Goal: Information Seeking & Learning: Learn about a topic

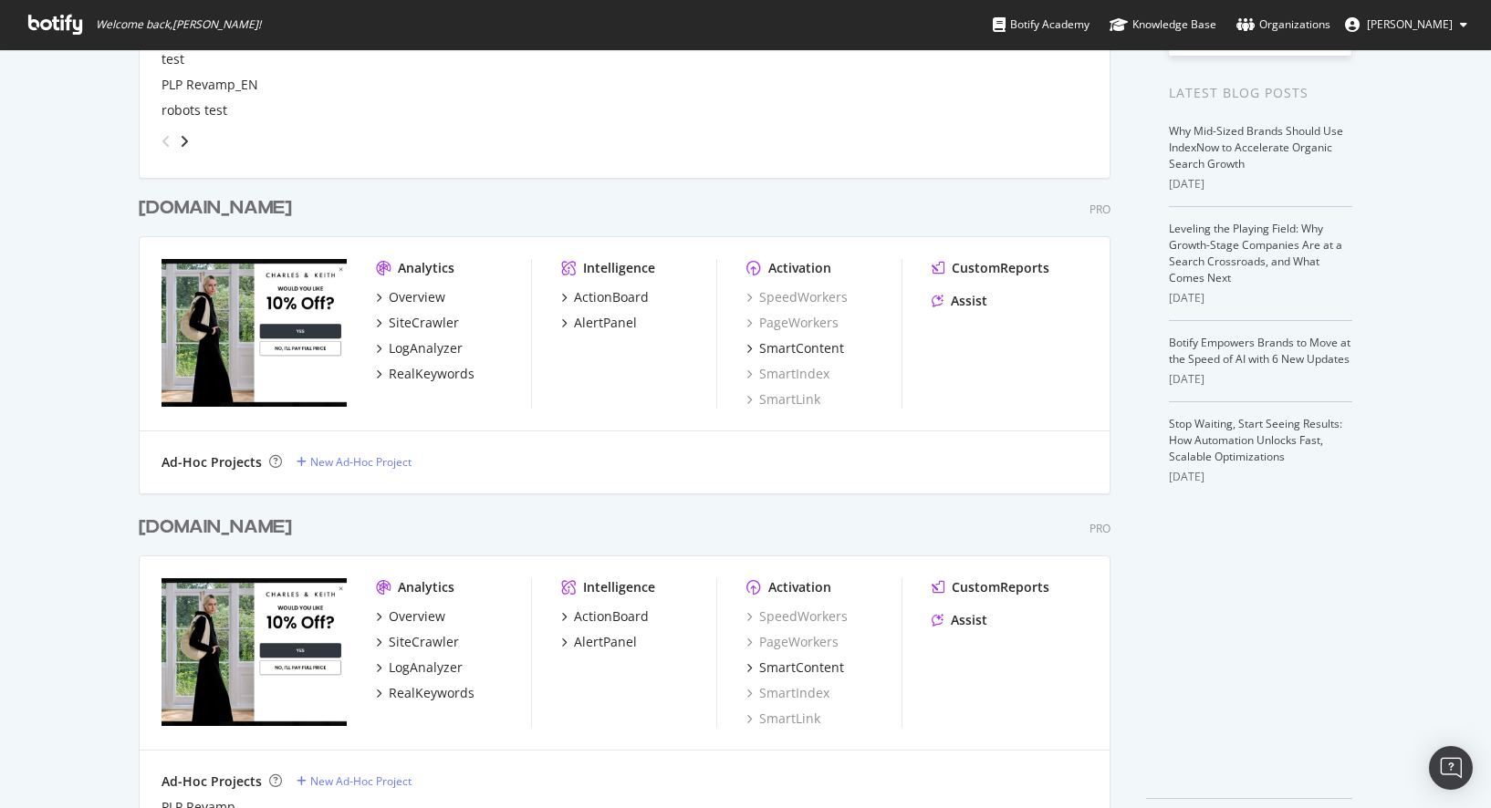
scroll to position [369, 0]
click at [413, 375] on div "RealKeywords" at bounding box center [432, 375] width 86 height 18
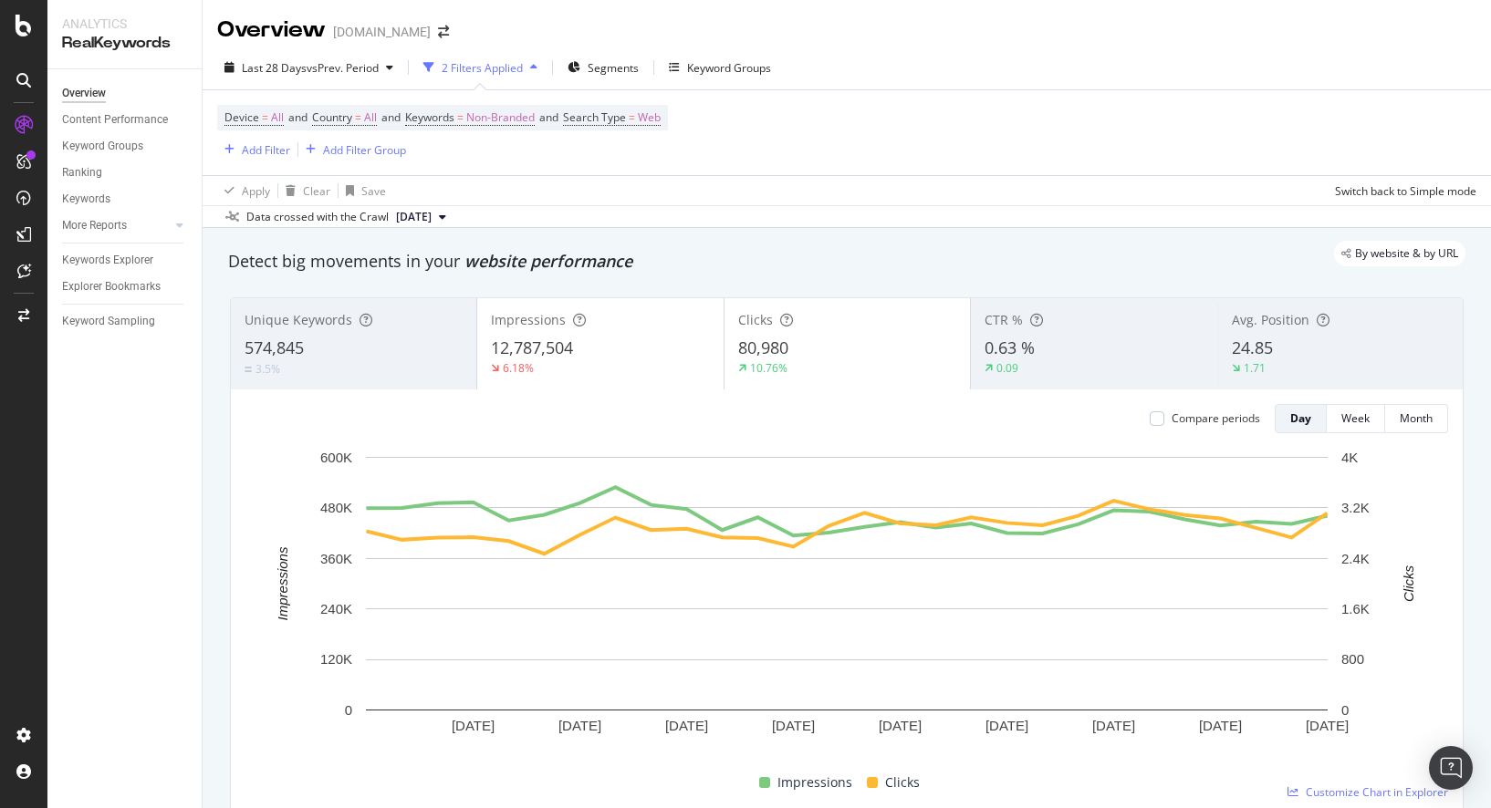
click at [832, 196] on div "Apply Clear Save Switch back to Simple mode" at bounding box center [847, 190] width 1288 height 30
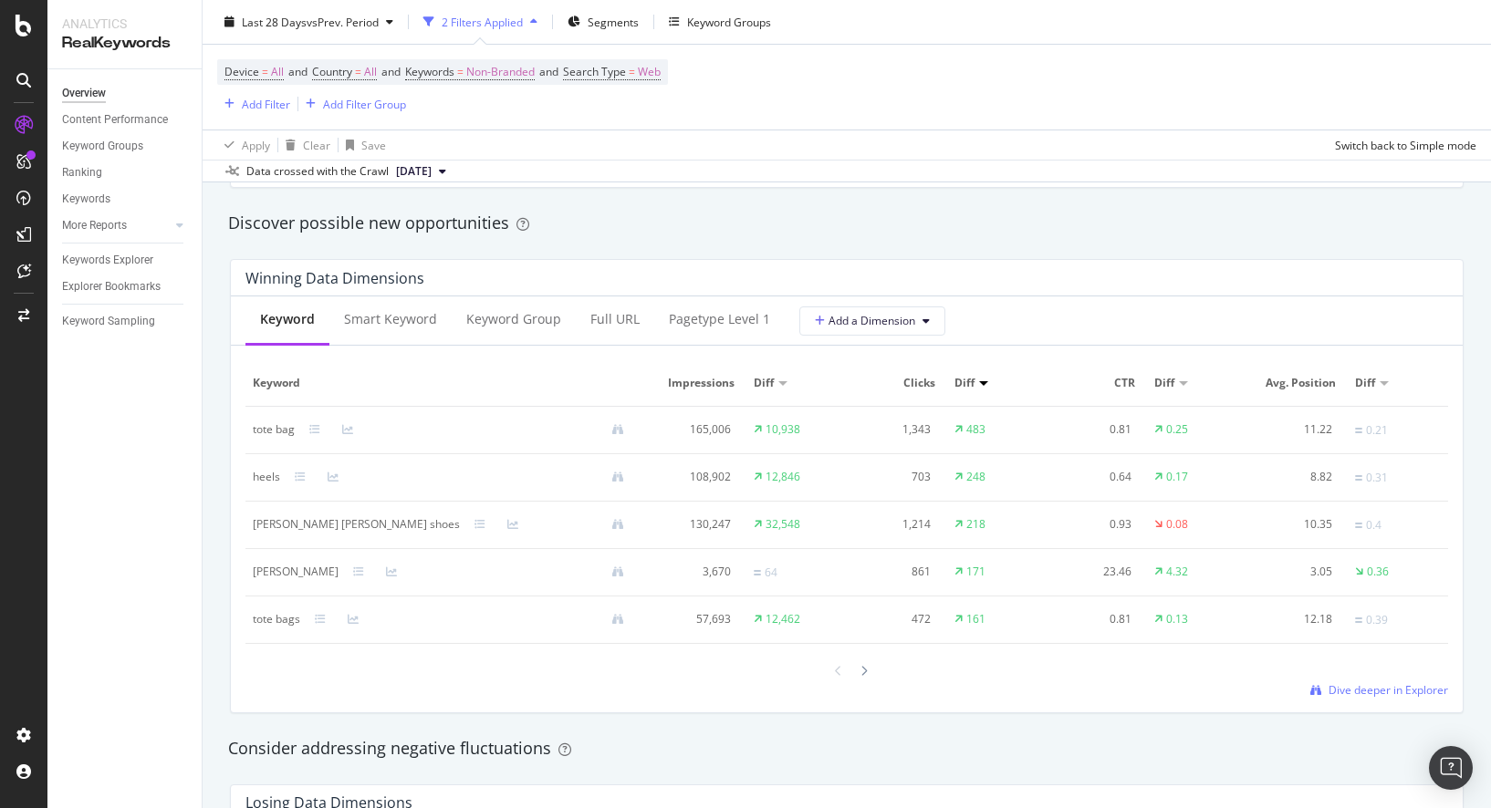
scroll to position [1577, 0]
click at [981, 380] on div at bounding box center [983, 380] width 9 height 5
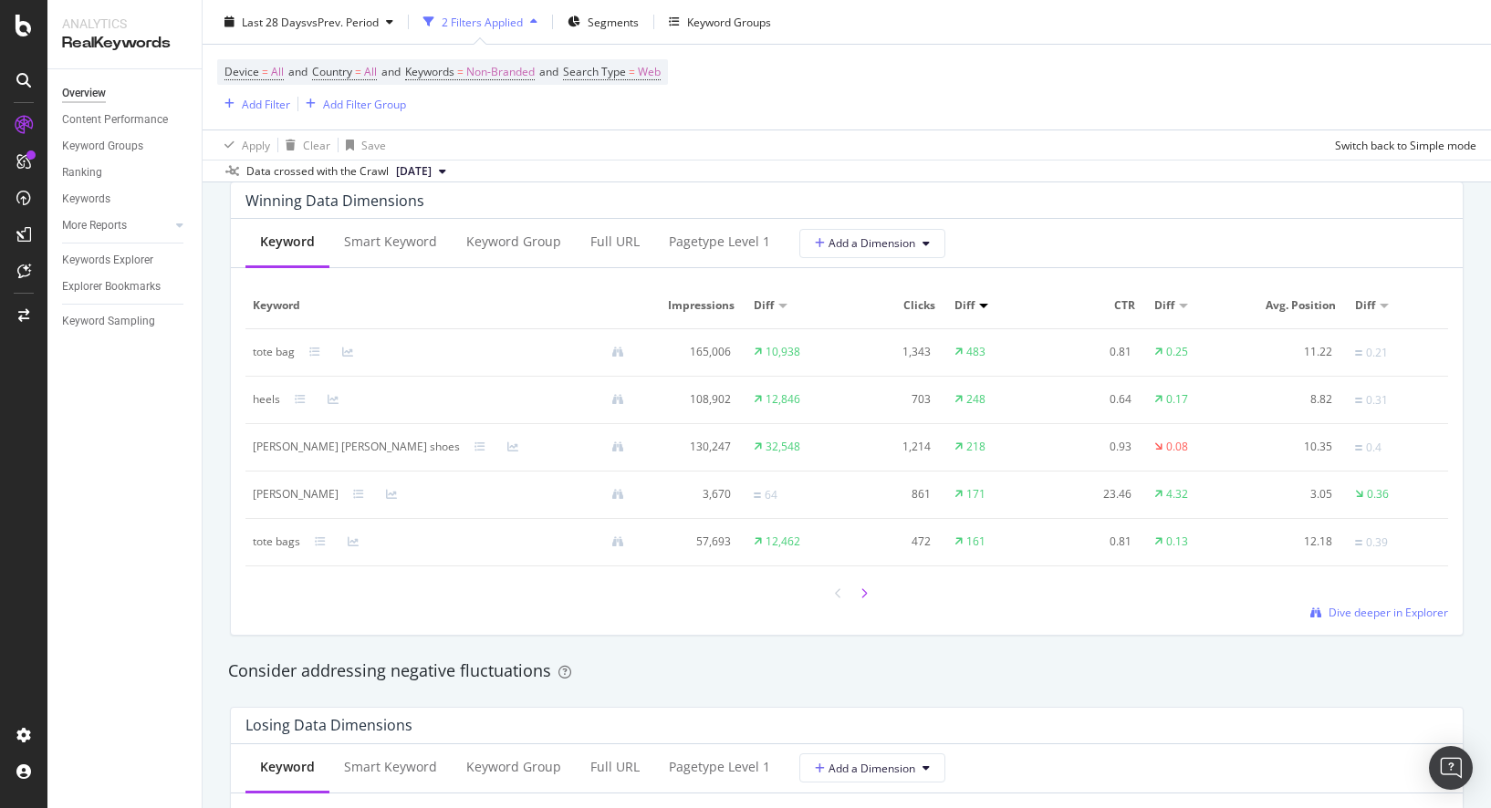
click at [862, 596] on icon at bounding box center [863, 593] width 7 height 11
click at [266, 449] on div "تشالز اند كيث" at bounding box center [284, 446] width 63 height 16
click at [219, 449] on div "Winning Data Dimensions Keyword Smart Keyword Keyword Group Full URL pagetype L…" at bounding box center [846, 408] width 1255 height 482
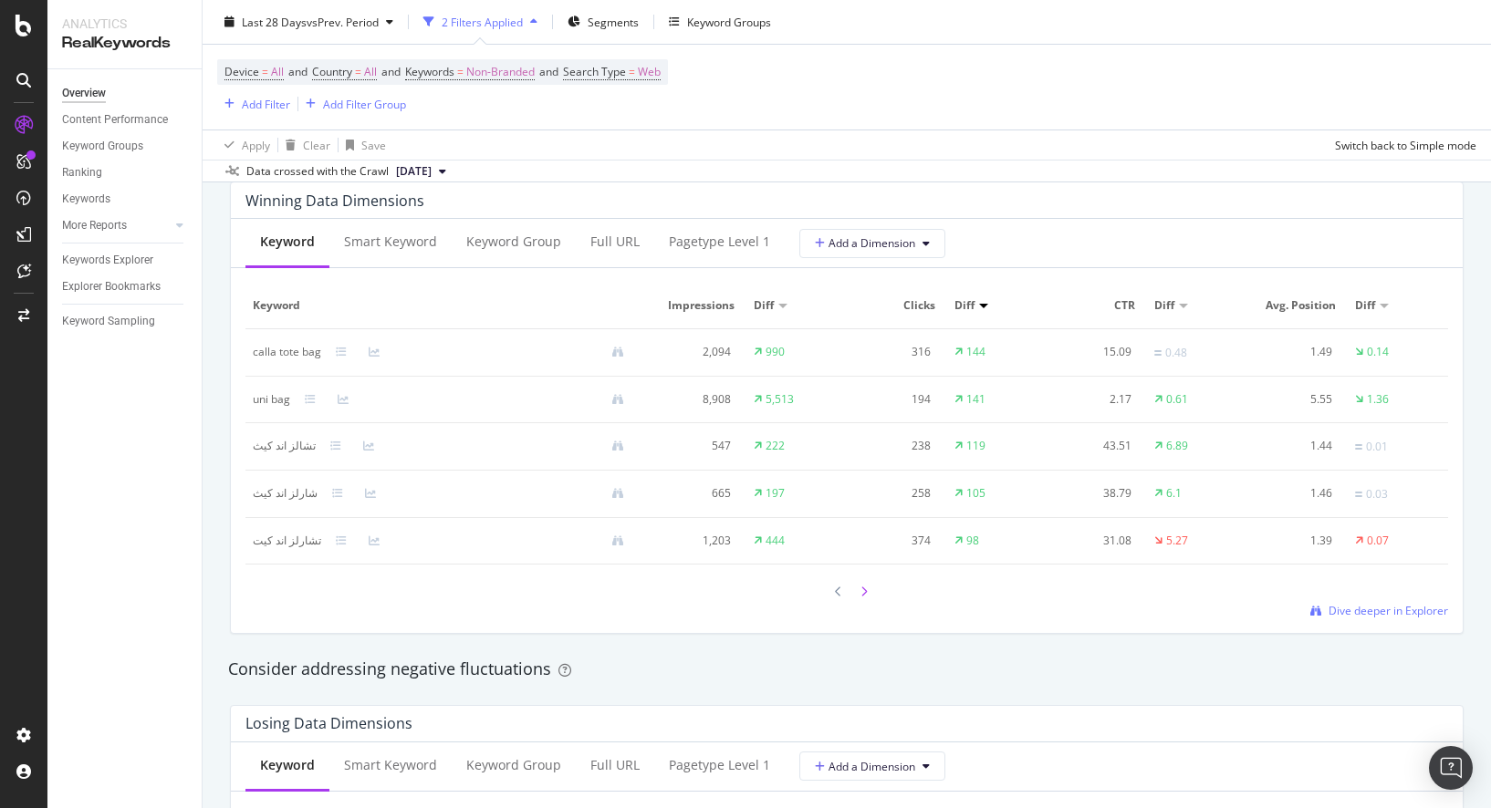
click at [864, 597] on icon at bounding box center [863, 592] width 7 height 11
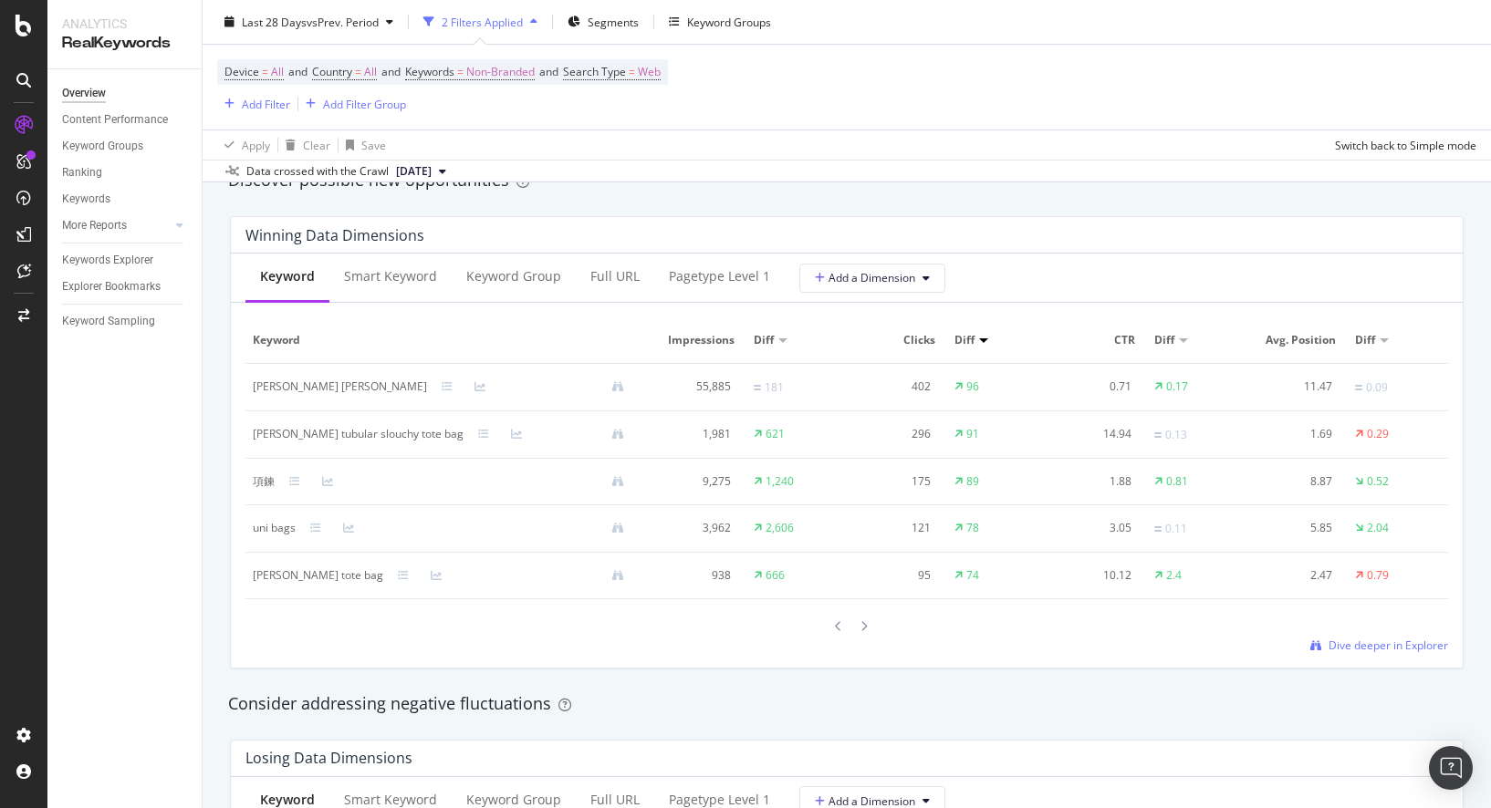
scroll to position [1616, 0]
click at [863, 619] on div at bounding box center [864, 627] width 16 height 25
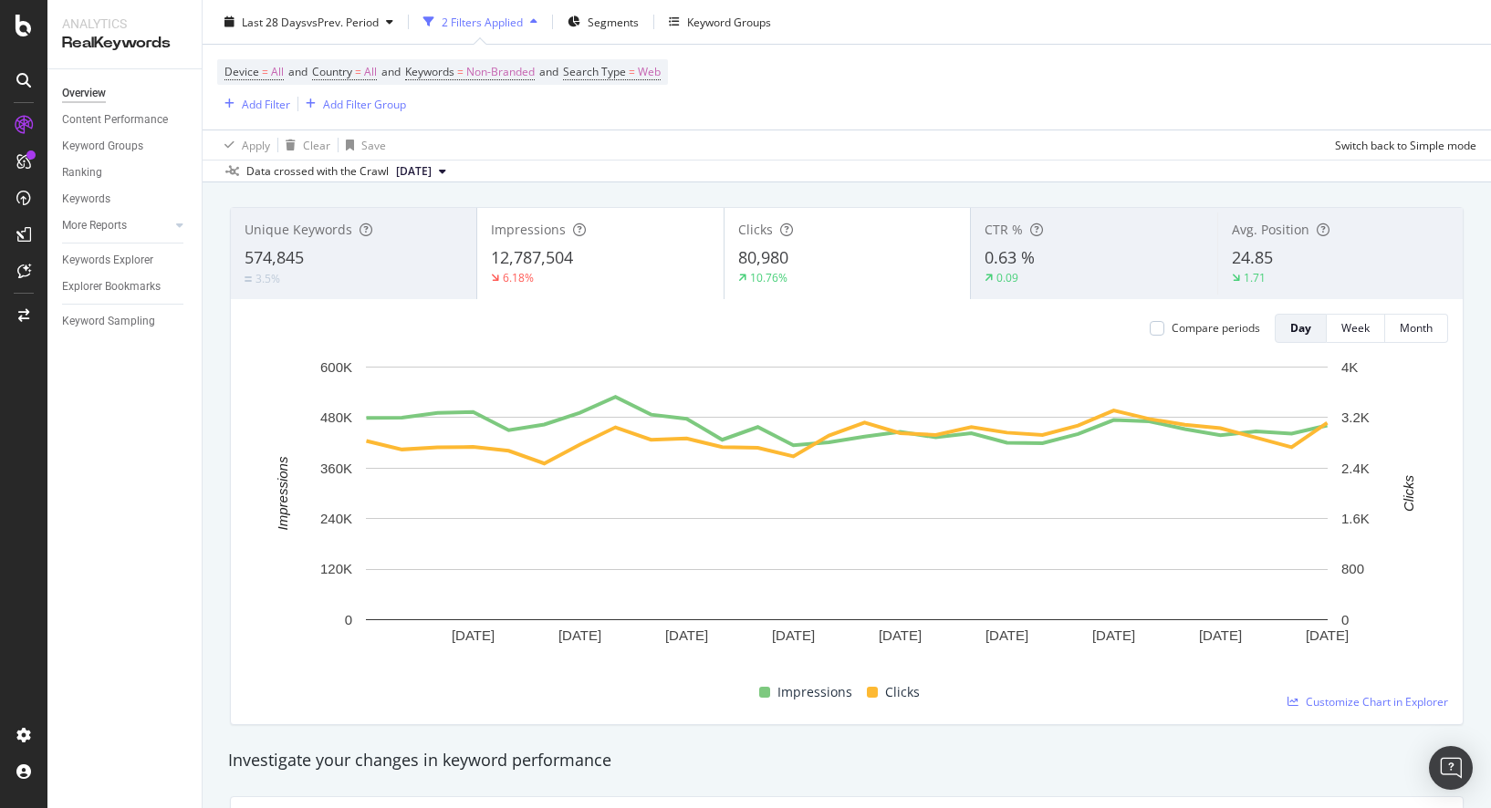
scroll to position [0, 0]
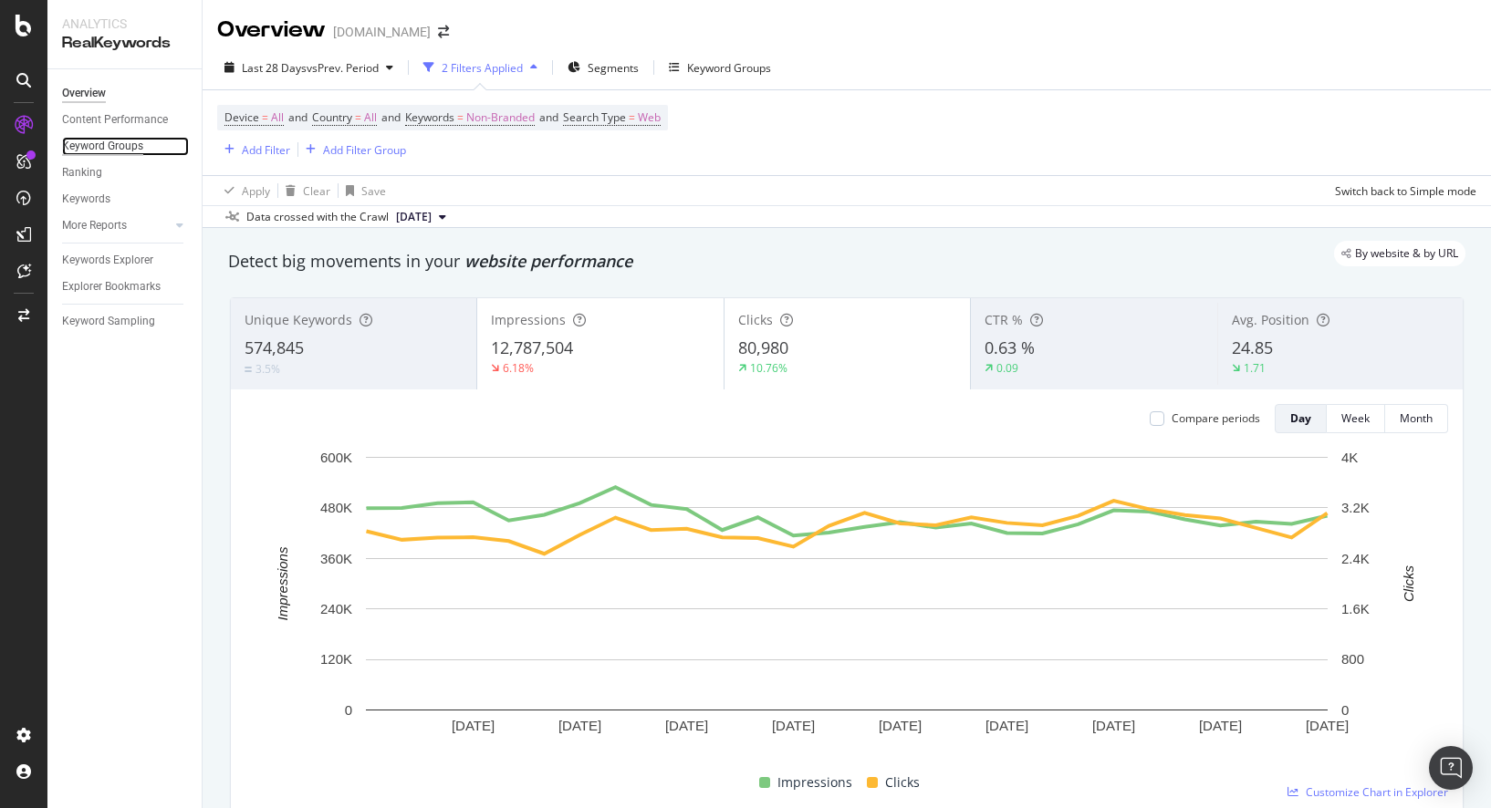
click at [114, 151] on div "Keyword Groups" at bounding box center [102, 146] width 81 height 19
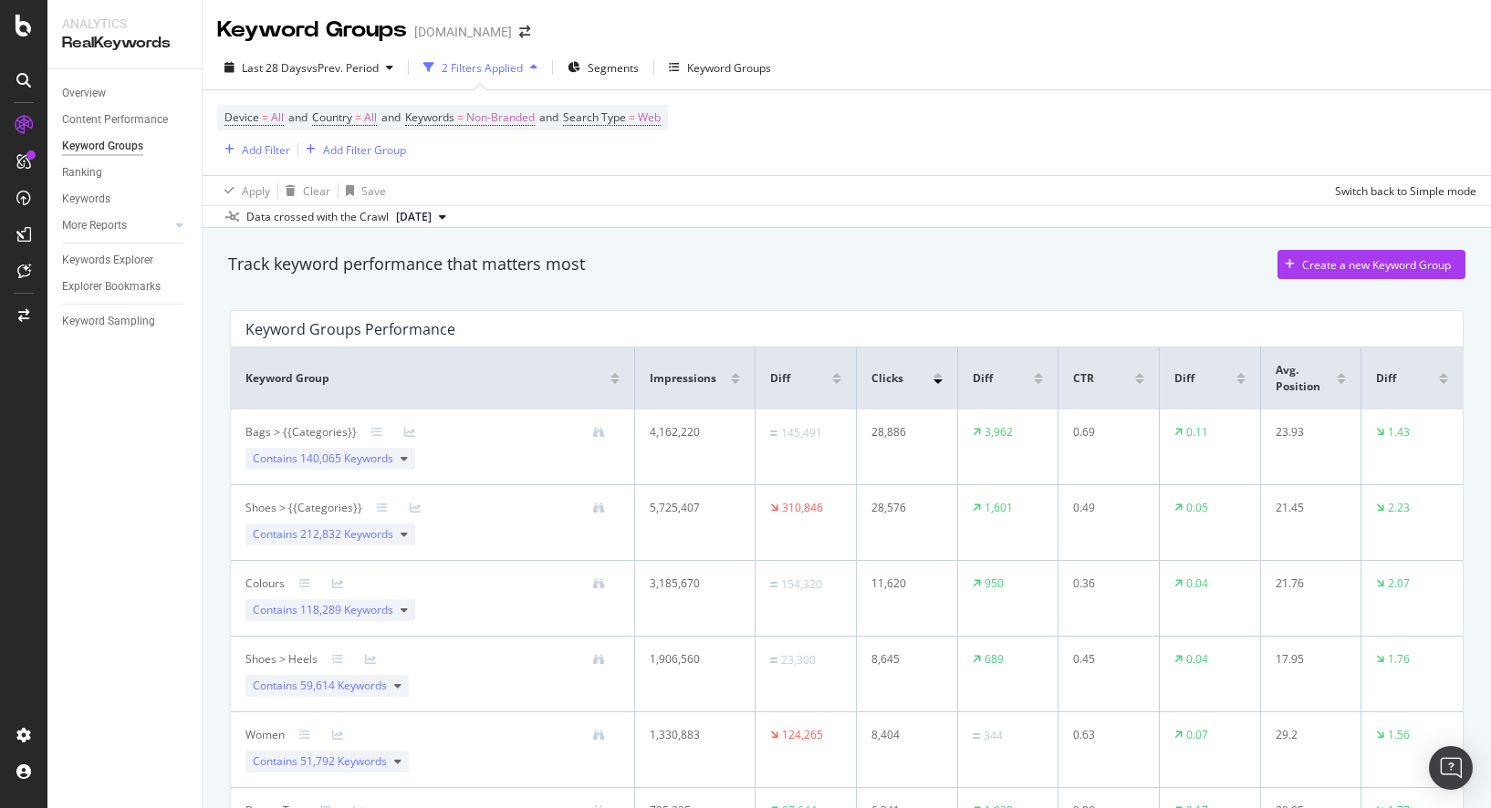
click at [835, 244] on div "Track keyword performance that matters most Create a new Keyword Group" at bounding box center [846, 268] width 1255 height 55
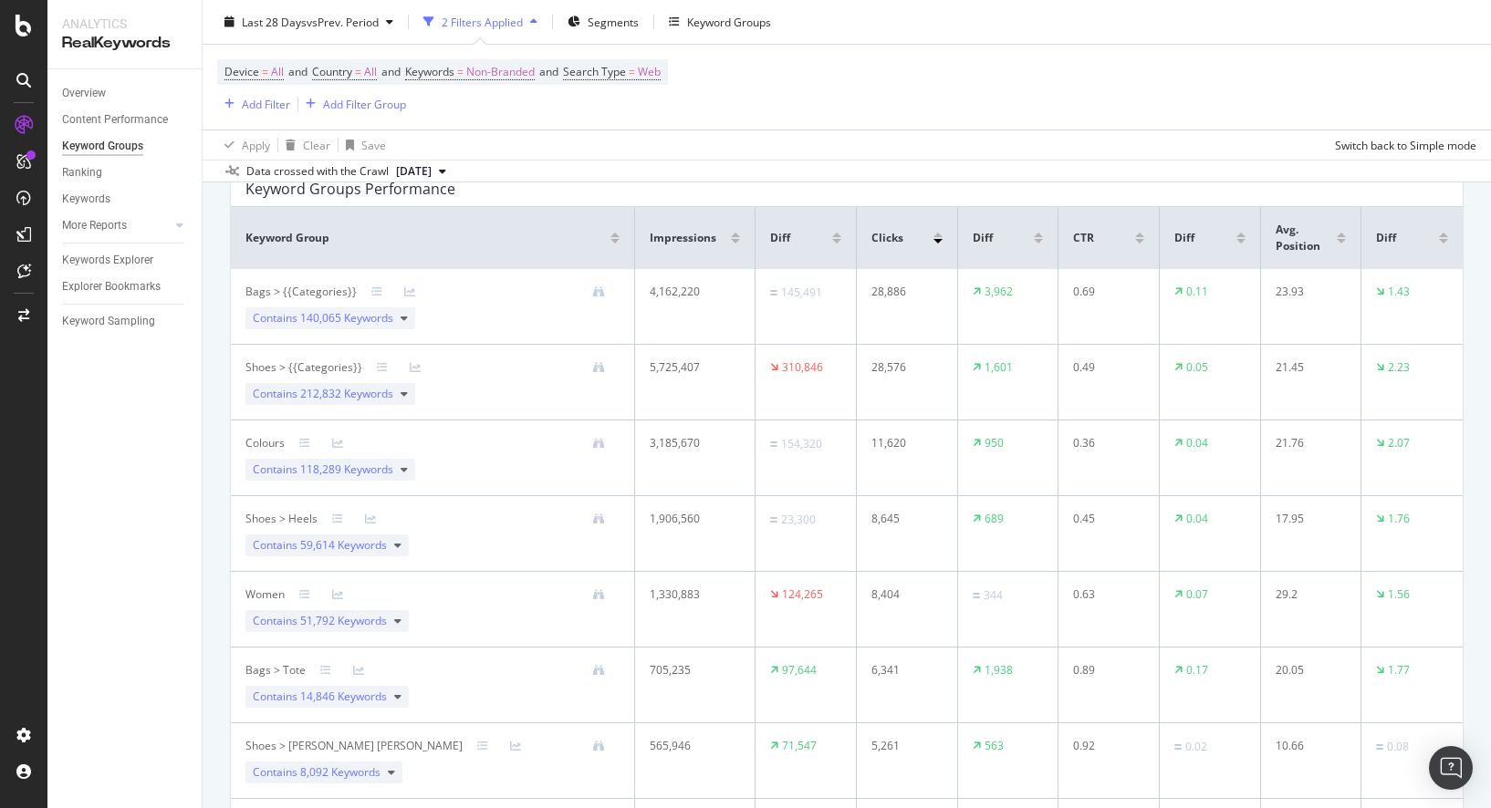
scroll to position [138, 0]
click at [1038, 245] on div at bounding box center [1038, 244] width 9 height 5
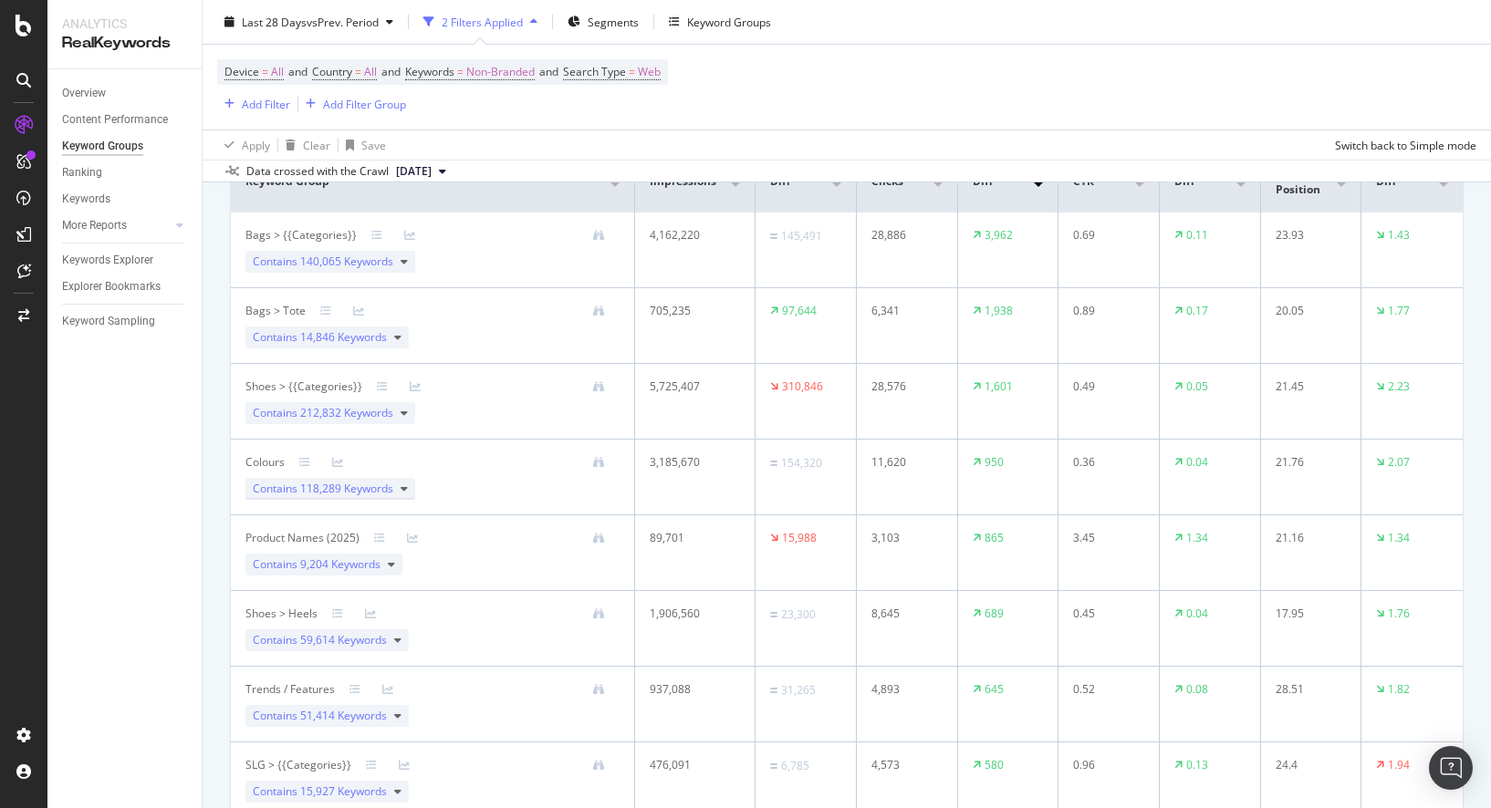
click at [406, 486] on icon at bounding box center [404, 489] width 7 height 11
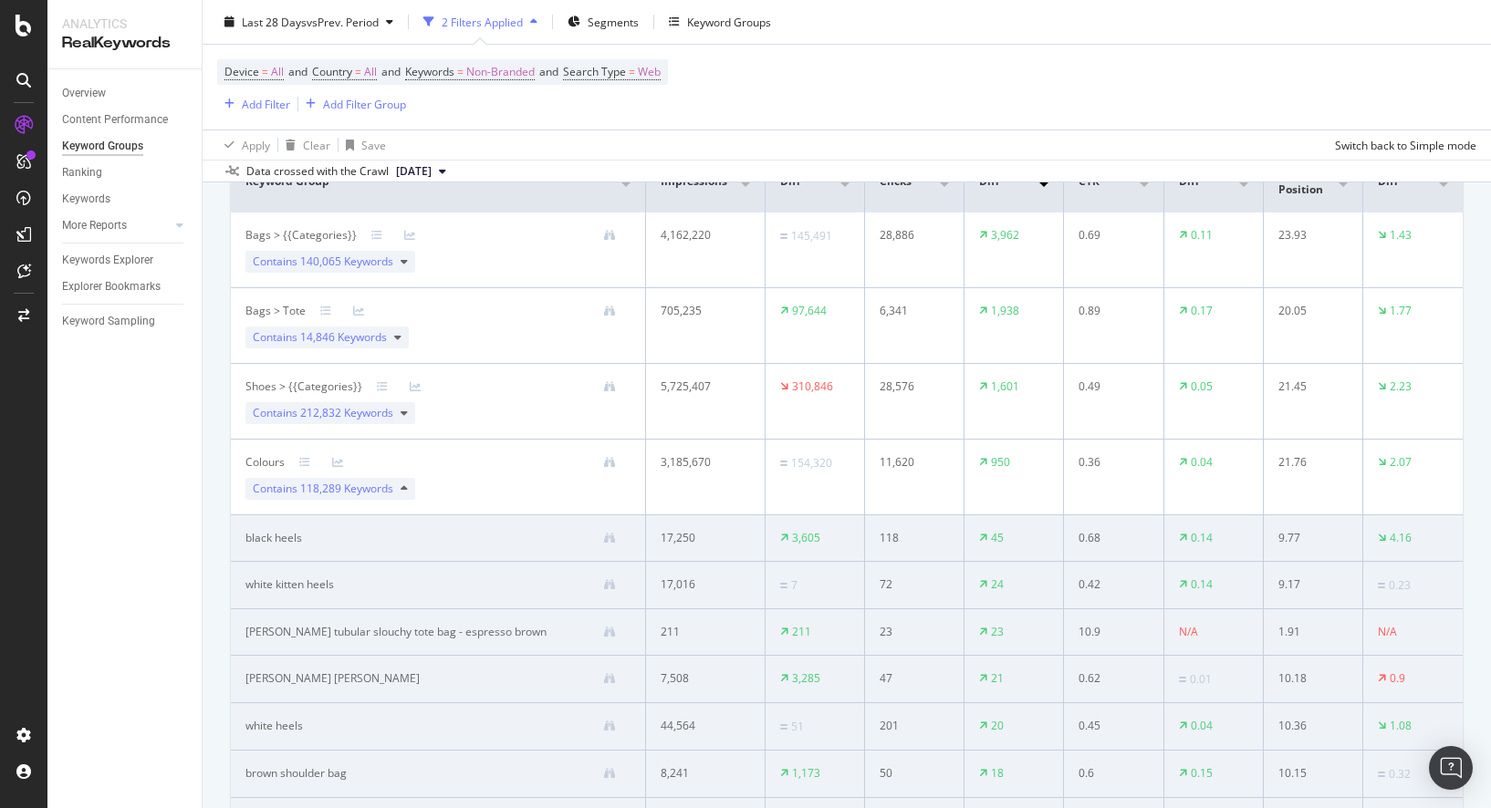
click at [875, 130] on div "Apply Clear Save Switch back to Simple mode" at bounding box center [847, 145] width 1288 height 30
